Goal: Information Seeking & Learning: Find specific fact

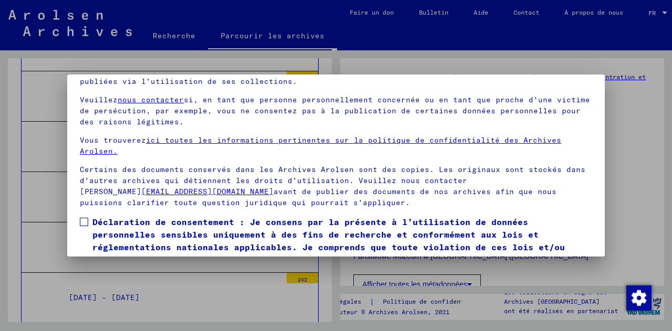
scroll to position [86, 0]
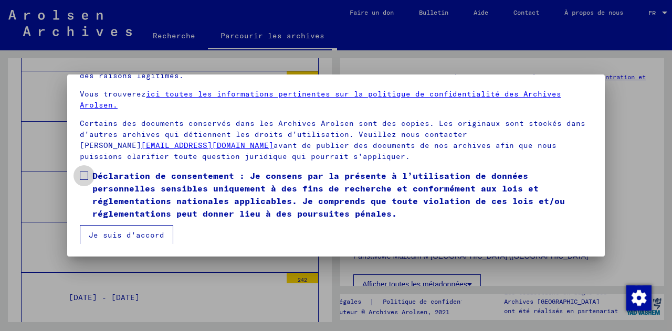
click at [83, 173] on span at bounding box center [84, 176] width 8 height 8
click at [144, 241] on button "Je suis d'accord" at bounding box center [126, 235] width 93 height 20
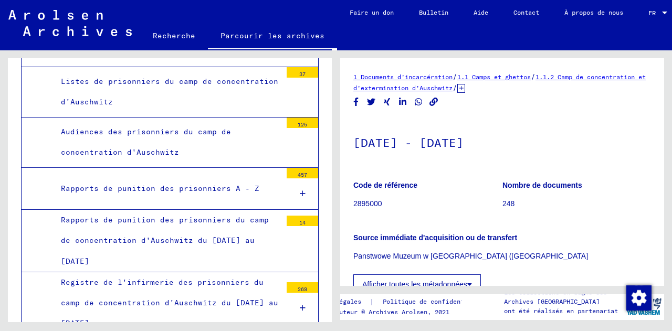
scroll to position [2147, 0]
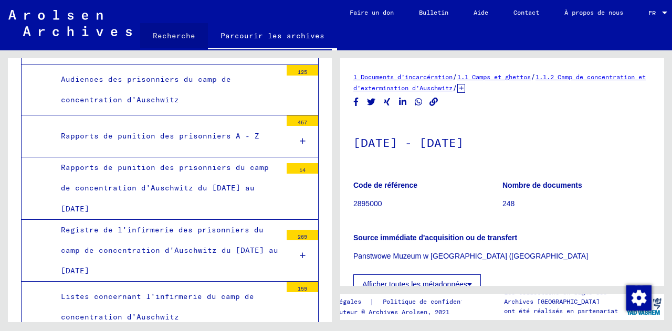
click at [175, 32] on font "Recherche" at bounding box center [174, 35] width 43 height 9
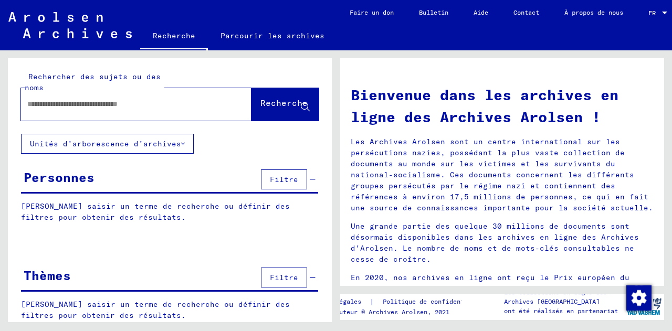
click at [102, 102] on input "text" at bounding box center [123, 104] width 193 height 11
click at [49, 105] on input "text" at bounding box center [123, 104] width 193 height 11
paste input "**********"
type input "**********"
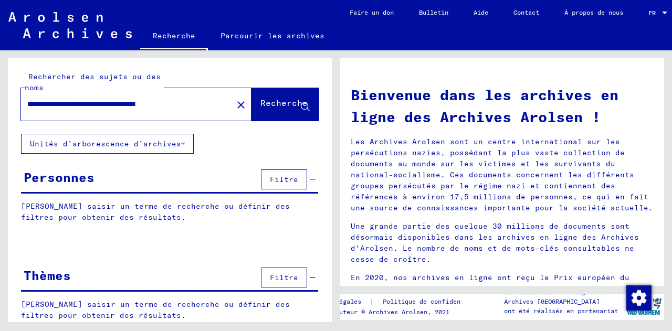
click at [260, 102] on font "Recherche" at bounding box center [283, 103] width 47 height 10
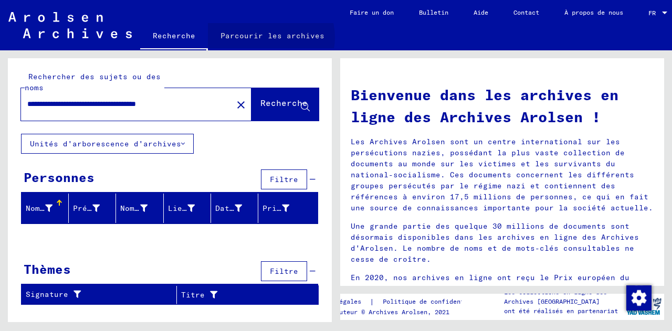
click at [269, 37] on font "Parcourir les archives" at bounding box center [272, 35] width 104 height 9
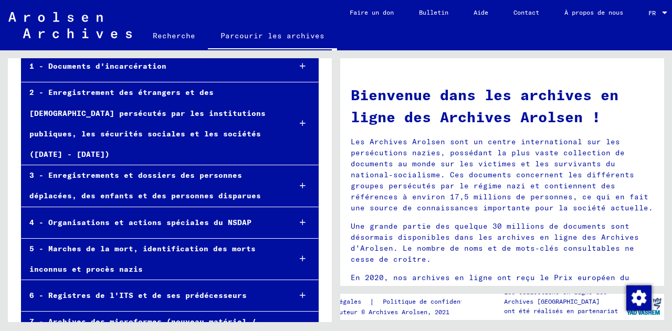
scroll to position [58, 0]
